Goal: Information Seeking & Learning: Learn about a topic

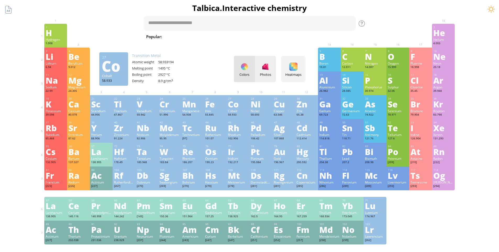
click at [265, 74] on ya-tr-span "Photos" at bounding box center [265, 74] width 11 height 5
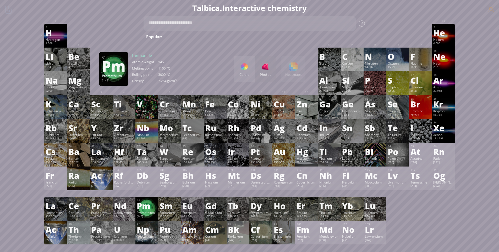
click at [150, 206] on ya-tr-span "Pm" at bounding box center [144, 206] width 14 height 12
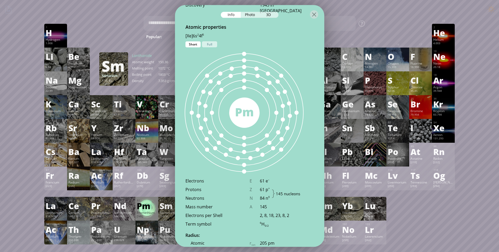
scroll to position [248, 0]
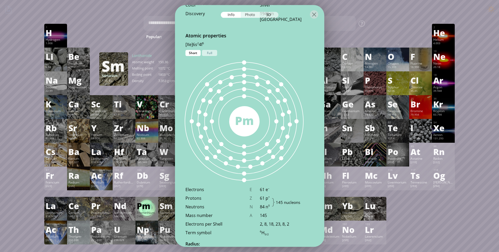
click at [250, 14] on div "Photo" at bounding box center [250, 15] width 19 height 6
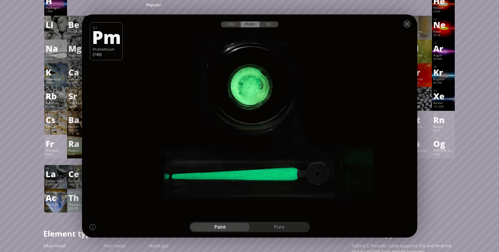
scroll to position [0, 0]
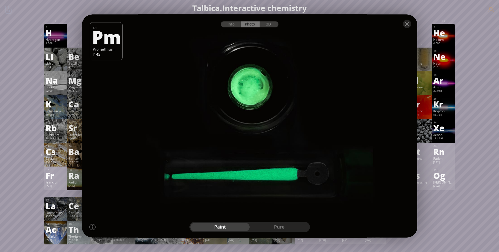
click at [284, 226] on div "pure" at bounding box center [279, 227] width 59 height 8
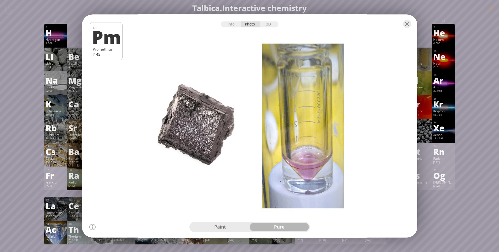
click at [232, 226] on div "paint" at bounding box center [219, 227] width 59 height 8
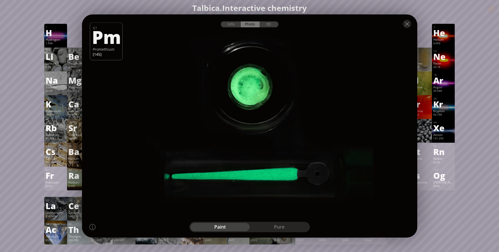
click at [270, 28] on div at bounding box center [249, 24] width 335 height 18
click at [269, 25] on div "3D" at bounding box center [268, 24] width 19 height 6
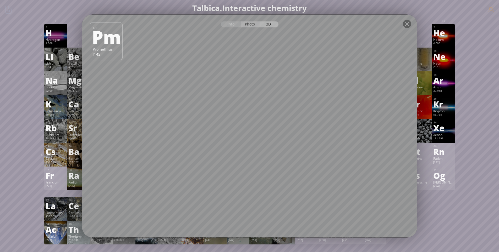
click at [251, 24] on div "Photo" at bounding box center [250, 24] width 19 height 6
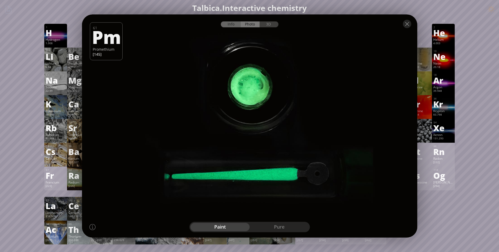
click at [228, 25] on div "Info" at bounding box center [231, 24] width 20 height 6
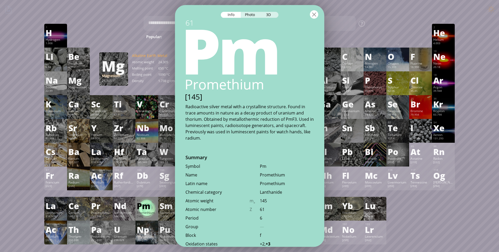
click at [314, 13] on div at bounding box center [314, 14] width 8 height 8
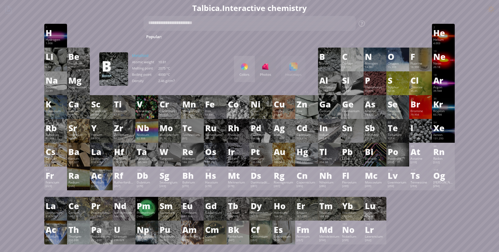
click at [243, 71] on div at bounding box center [244, 67] width 8 height 8
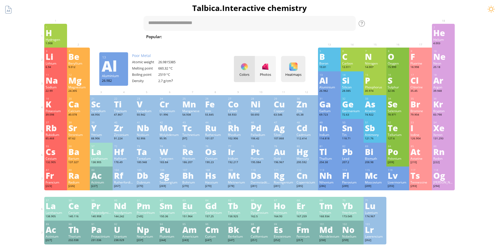
click at [295, 71] on div "Heatmaps Heatmaps Normal mode Melting point Boiling point Density Atomic weight…" at bounding box center [293, 69] width 24 height 26
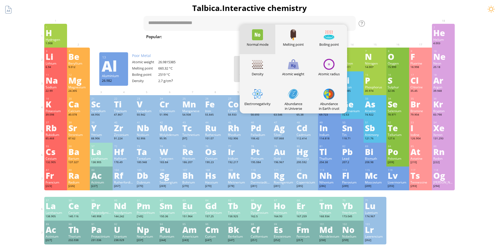
drag, startPoint x: 207, startPoint y: 65, endPoint x: 210, endPoint y: 65, distance: 2.9
click at [207, 65] on div "3 [PERSON_NAME] 6.94 −1, +1 −1, +1 180.54 °C 1342 °C 0.535 g/cm 3 [He]2s 1 4 Be…" at bounding box center [249, 60] width 411 height 24
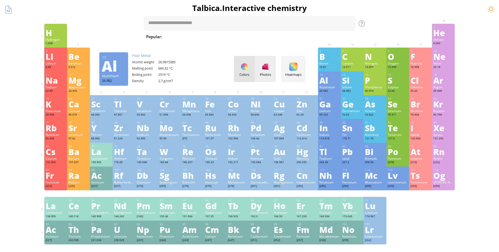
click at [269, 70] on div at bounding box center [265, 67] width 8 height 8
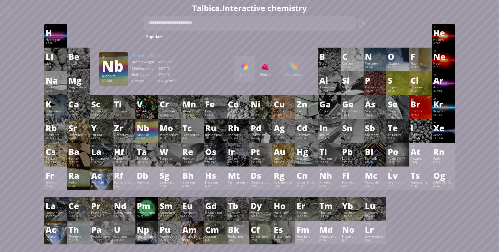
click at [149, 132] on ya-tr-span "Nb" at bounding box center [143, 128] width 13 height 12
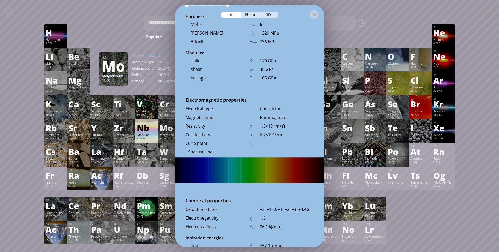
scroll to position [838, 0]
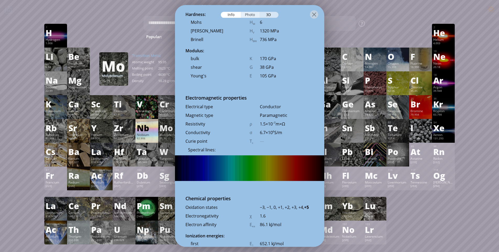
click at [250, 16] on div "Photo" at bounding box center [250, 15] width 19 height 6
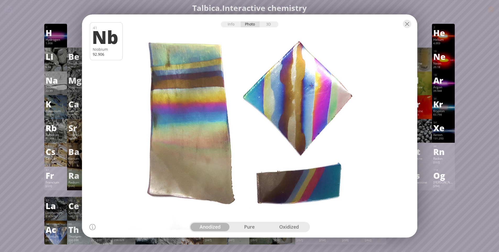
click at [252, 228] on div "pure" at bounding box center [250, 227] width 40 height 8
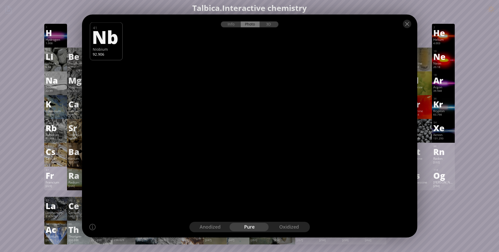
click at [290, 226] on div "oxidized" at bounding box center [289, 227] width 40 height 8
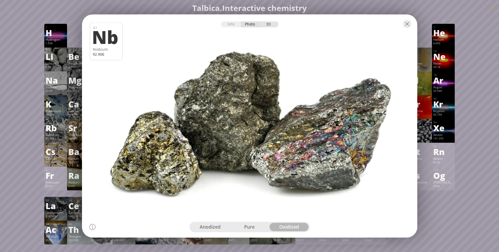
click at [268, 25] on div "3D" at bounding box center [268, 24] width 19 height 6
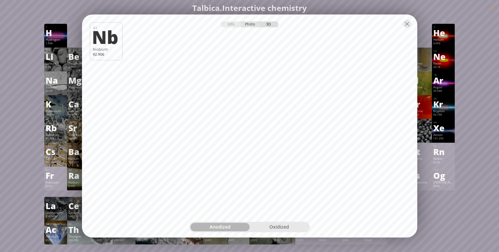
click at [249, 27] on div "Photo" at bounding box center [250, 24] width 19 height 6
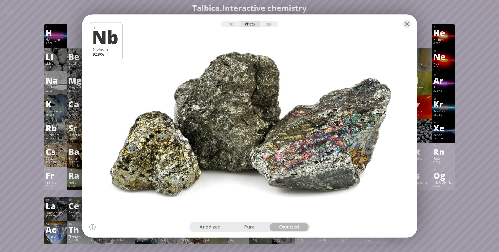
click at [248, 226] on div "pure" at bounding box center [250, 227] width 40 height 8
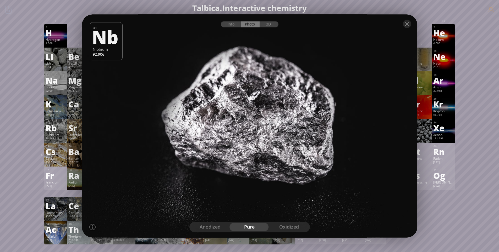
click at [209, 225] on div "anodized" at bounding box center [210, 227] width 40 height 8
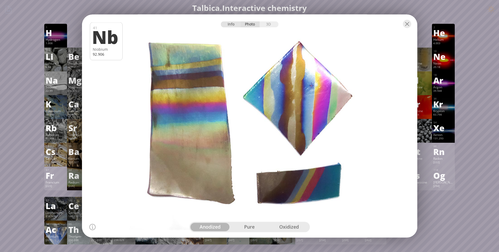
click at [235, 26] on div "Info" at bounding box center [231, 24] width 20 height 6
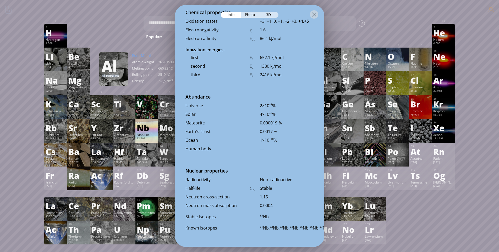
scroll to position [1062, 0]
drag, startPoint x: 312, startPoint y: 14, endPoint x: 313, endPoint y: 19, distance: 4.6
click at [312, 15] on div at bounding box center [314, 14] width 8 height 8
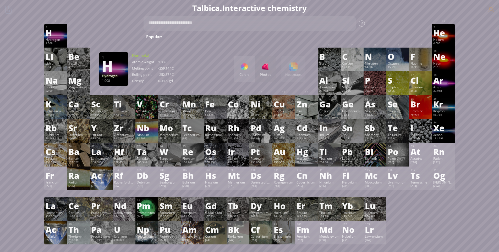
click at [67, 37] on div "1 H Hydrogen 1.008 −1, +1 −1, +1 -259.14 °C -252.87 °C 0.0899 g/l 1s 1" at bounding box center [55, 36] width 23 height 24
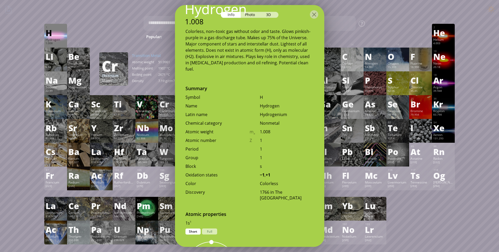
scroll to position [0, 0]
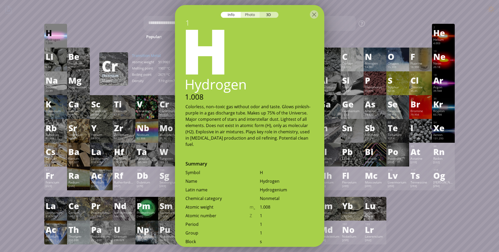
click at [247, 17] on div "Photo" at bounding box center [250, 15] width 19 height 6
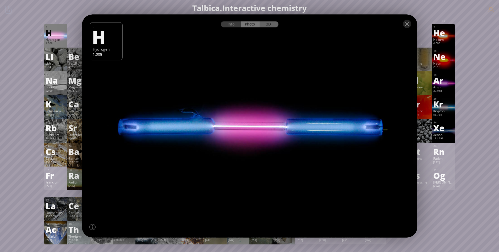
click at [265, 24] on div "3D" at bounding box center [268, 24] width 19 height 6
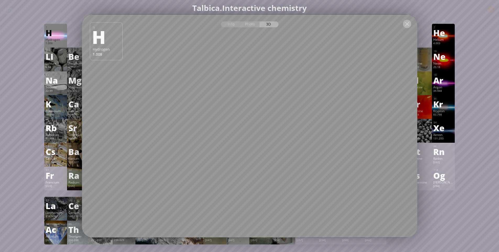
click at [405, 25] on div at bounding box center [407, 24] width 8 height 8
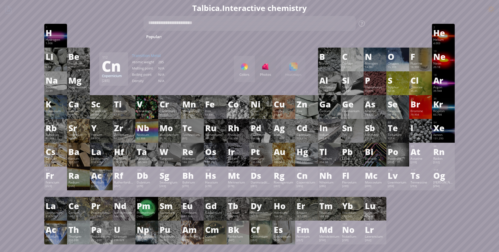
click at [305, 179] on ya-tr-span "Cn" at bounding box center [301, 176] width 11 height 12
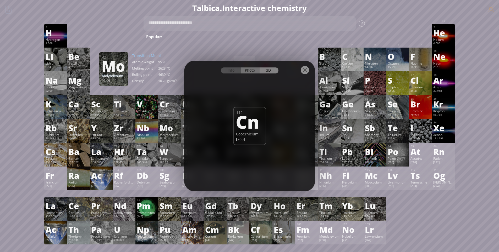
click at [251, 71] on div "Photo" at bounding box center [250, 71] width 19 height 6
click at [231, 70] on div "Info" at bounding box center [231, 71] width 20 height 6
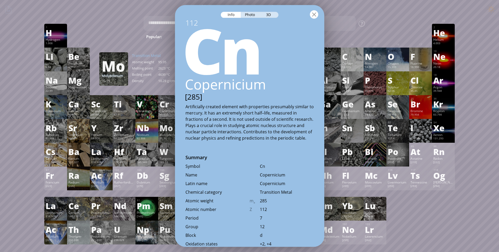
click at [313, 13] on div at bounding box center [314, 14] width 8 height 8
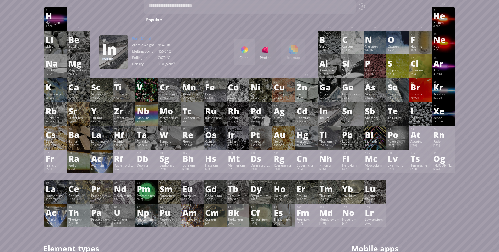
scroll to position [26, 0]
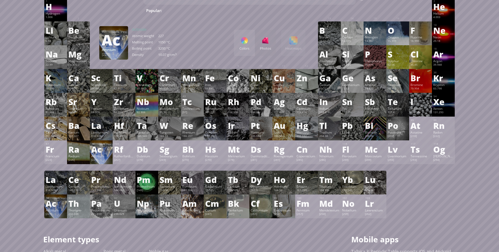
click at [109, 157] on div "Actinium" at bounding box center [101, 156] width 20 height 4
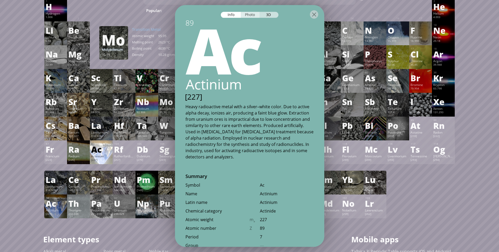
click at [243, 14] on div "Photo" at bounding box center [250, 15] width 19 height 6
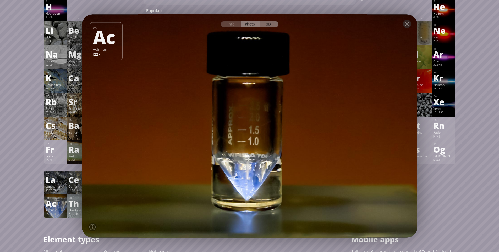
click at [271, 25] on div "3D" at bounding box center [268, 24] width 19 height 6
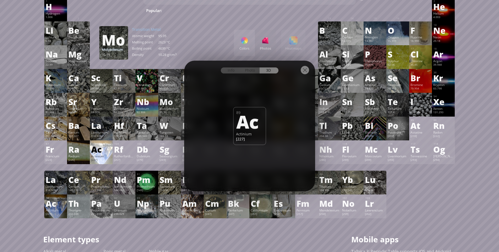
click at [304, 68] on div at bounding box center [305, 70] width 8 height 8
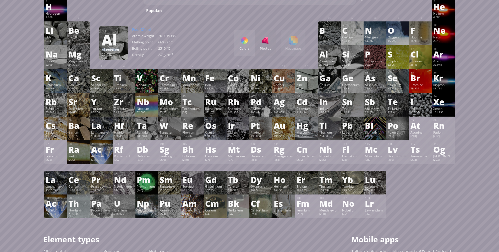
click at [298, 47] on div "Colors Photos Heatmaps Heatmaps Normal mode Melting point Boiling point Density…" at bounding box center [269, 43] width 71 height 26
click at [266, 45] on div "Colors Photos" at bounding box center [255, 43] width 42 height 26
click at [248, 45] on div "Colors" at bounding box center [244, 43] width 21 height 26
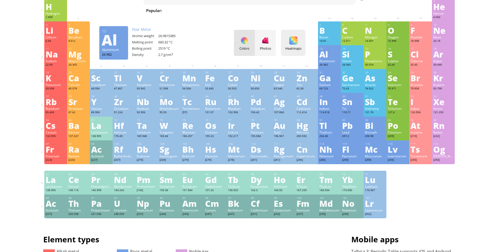
click at [296, 46] on div "Heatmaps Heatmaps Normal mode Melting point Boiling point Density Atomic weight…" at bounding box center [293, 43] width 24 height 26
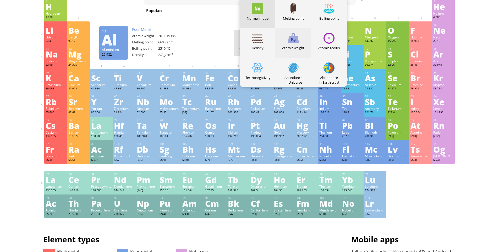
click at [296, 46] on div "Atomic weight" at bounding box center [293, 48] width 36 height 5
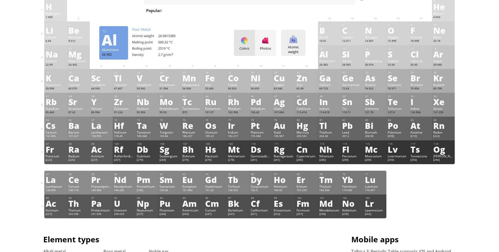
click at [296, 46] on div "Atomic weight" at bounding box center [293, 49] width 22 height 9
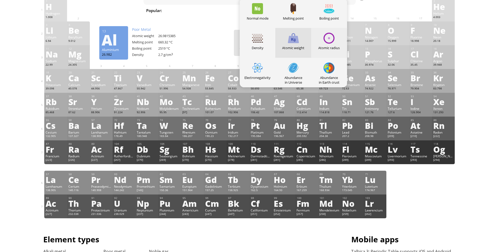
click at [328, 45] on div "Atomic radius" at bounding box center [329, 43] width 36 height 30
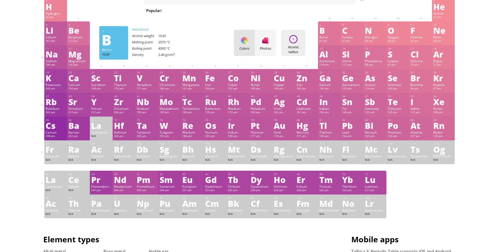
click at [297, 46] on div "Atomic radius" at bounding box center [293, 49] width 22 height 9
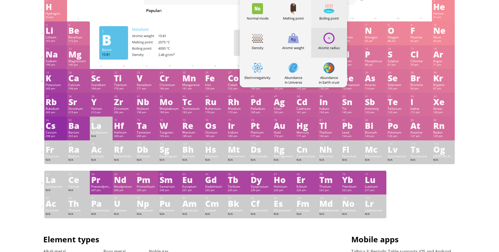
click at [334, 10] on div at bounding box center [328, 8] width 11 height 11
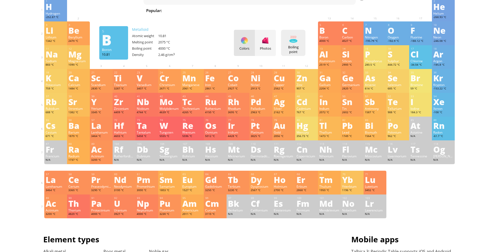
click at [298, 35] on div "Boiling point Heatmaps Normal mode Melting point Boiling point Density Atomic w…" at bounding box center [293, 43] width 24 height 26
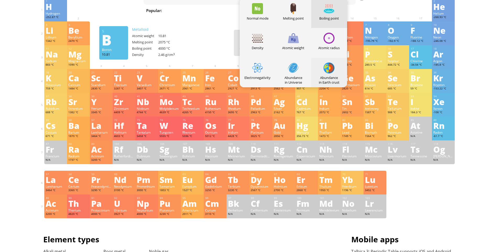
click at [334, 72] on div at bounding box center [328, 68] width 11 height 11
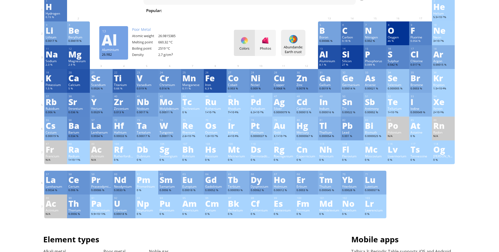
click at [299, 46] on div "Abundande: Earth crust" at bounding box center [293, 49] width 22 height 9
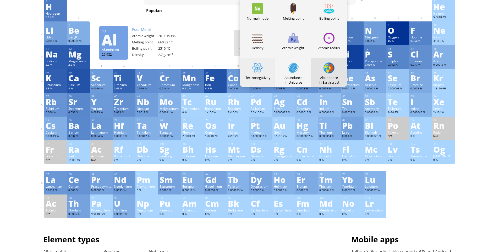
click at [267, 73] on div "Electronegativity" at bounding box center [258, 73] width 36 height 30
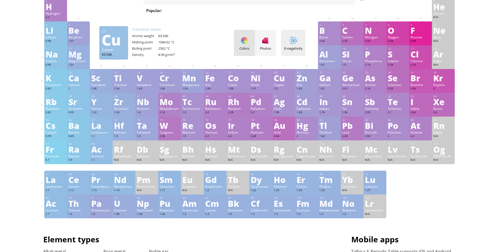
click at [292, 50] on div "E-negativity" at bounding box center [293, 48] width 22 height 5
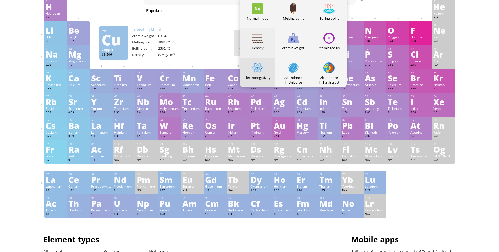
click at [265, 38] on div "Density" at bounding box center [258, 43] width 36 height 30
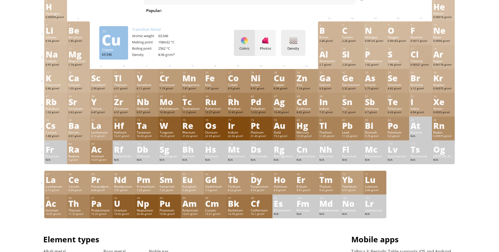
click at [300, 41] on div "Density Heatmaps Normal mode Melting point Boiling point Density Atomic weight …" at bounding box center [293, 43] width 24 height 26
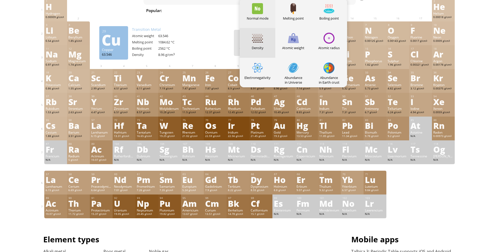
click at [264, 18] on div "Normal mode" at bounding box center [258, 18] width 36 height 5
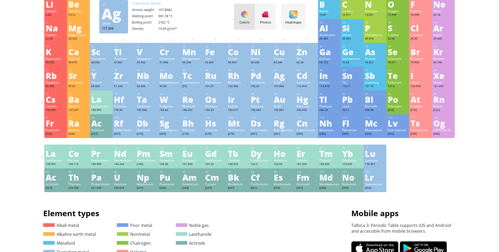
scroll to position [0, 0]
